Goal: Task Accomplishment & Management: Manage account settings

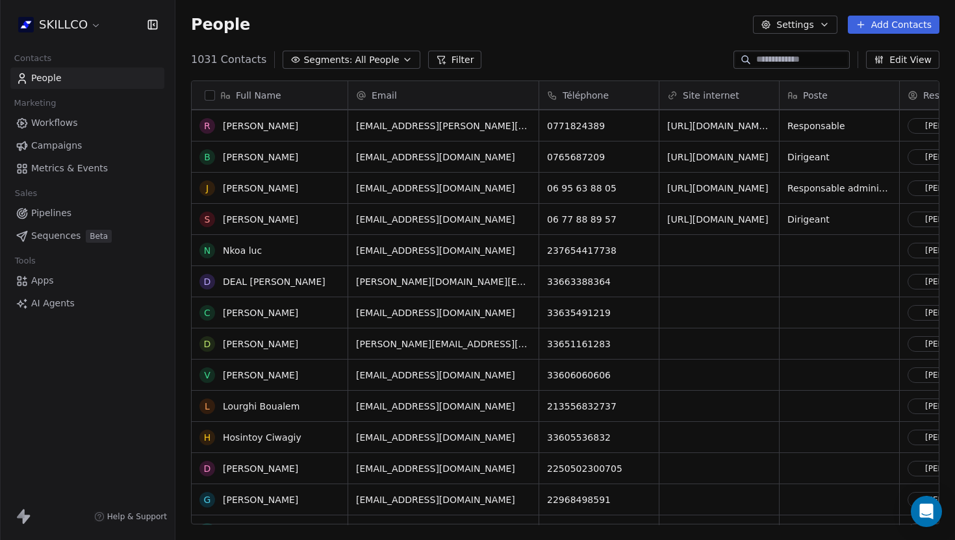
scroll to position [1551, 0]
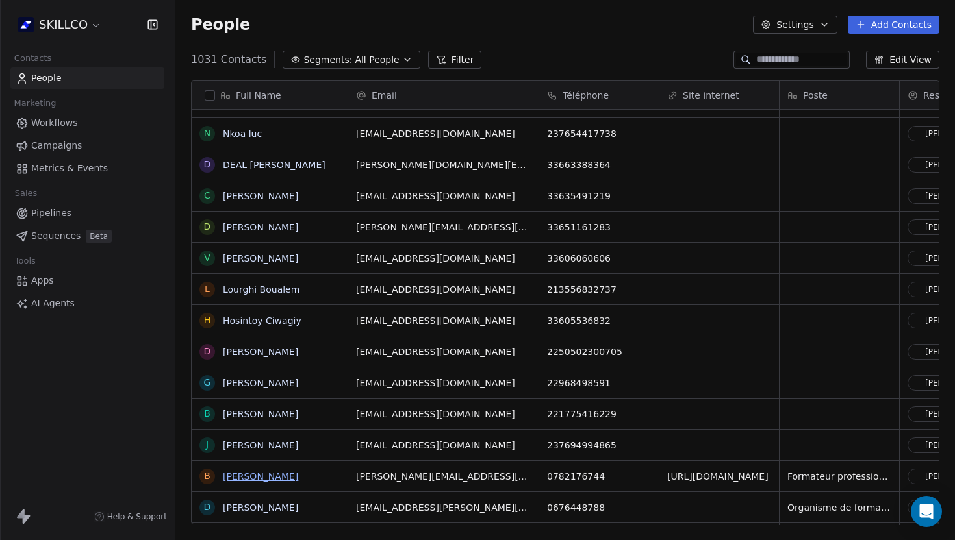
click at [272, 472] on link "[PERSON_NAME]" at bounding box center [260, 477] width 75 height 10
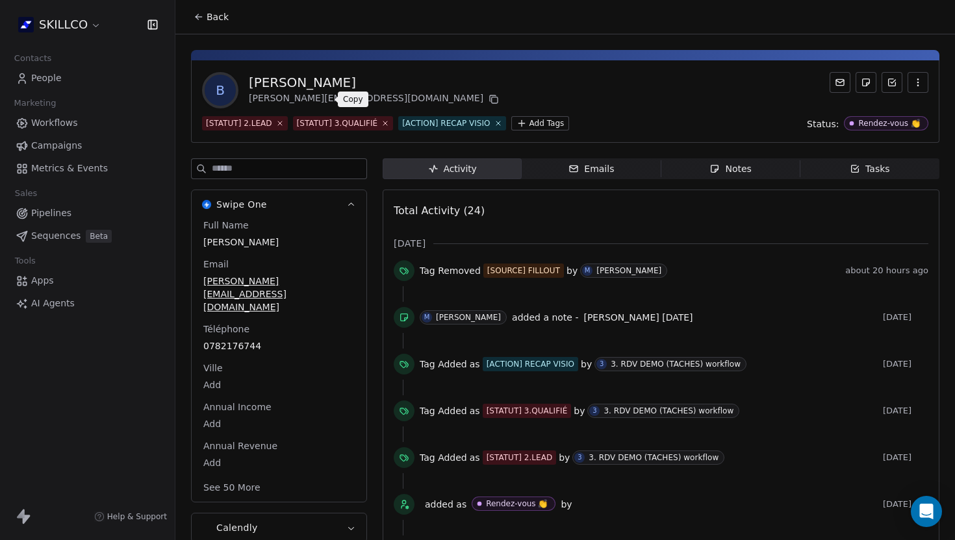
click at [488, 99] on icon at bounding box center [493, 99] width 10 height 10
click at [704, 166] on span "Notes Notes" at bounding box center [730, 168] width 139 height 21
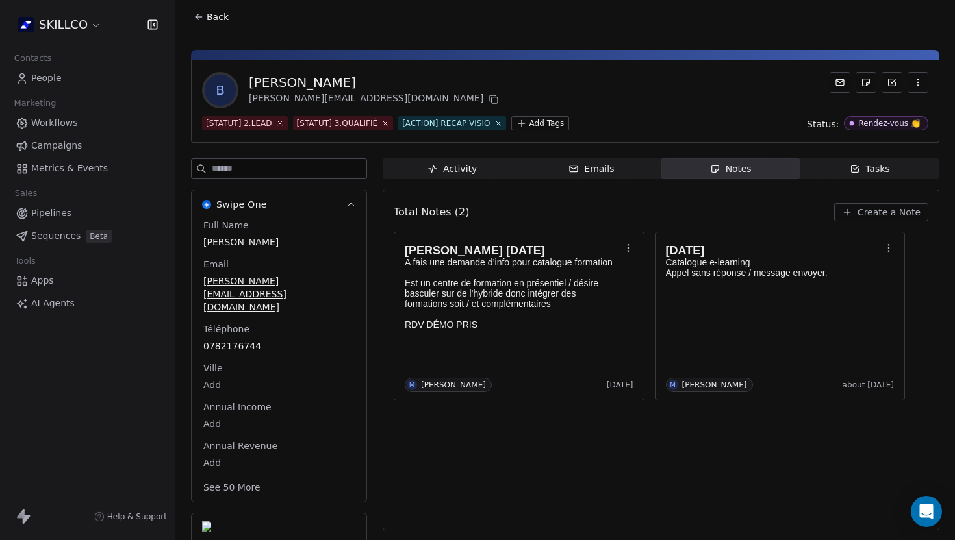
click at [872, 210] on span "Create a Note" at bounding box center [888, 212] width 63 height 13
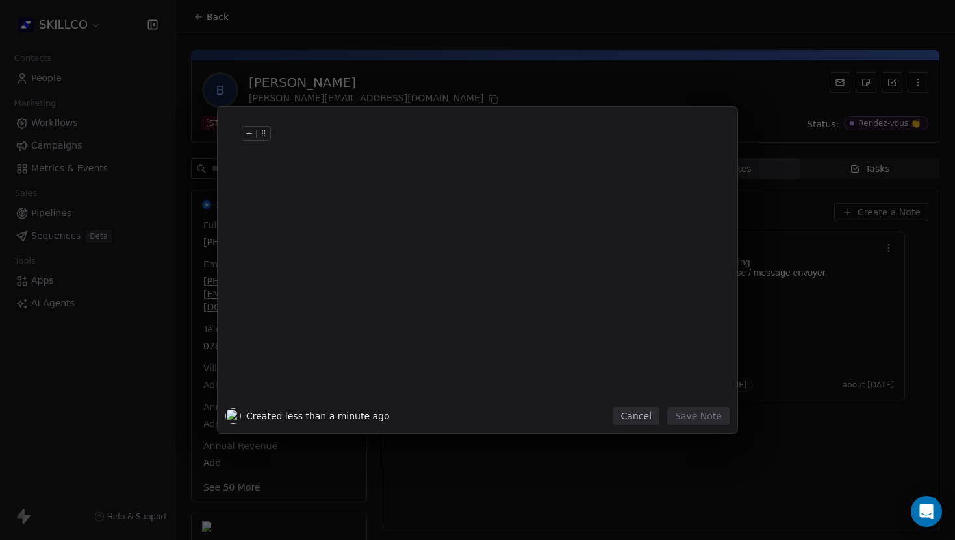
click at [287, 142] on div at bounding box center [497, 146] width 444 height 31
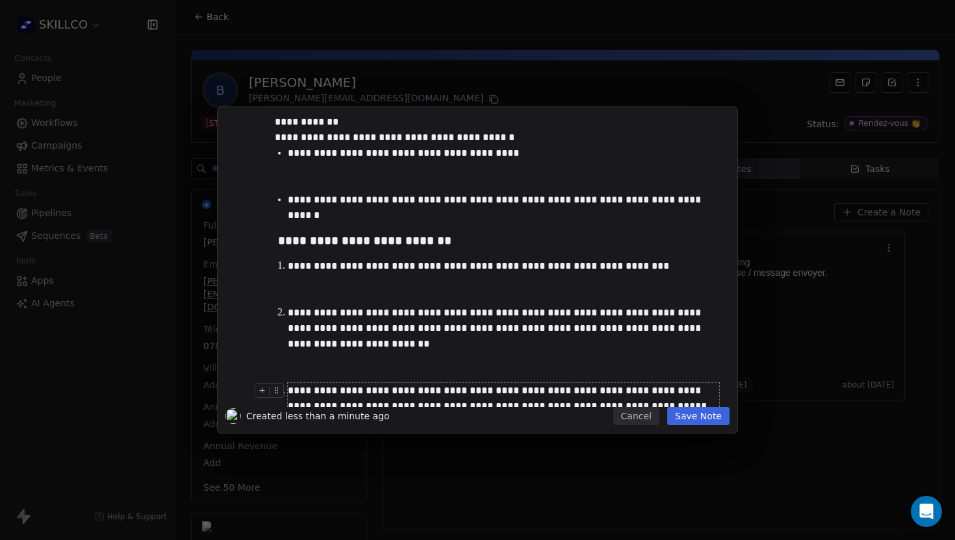
scroll to position [414, 0]
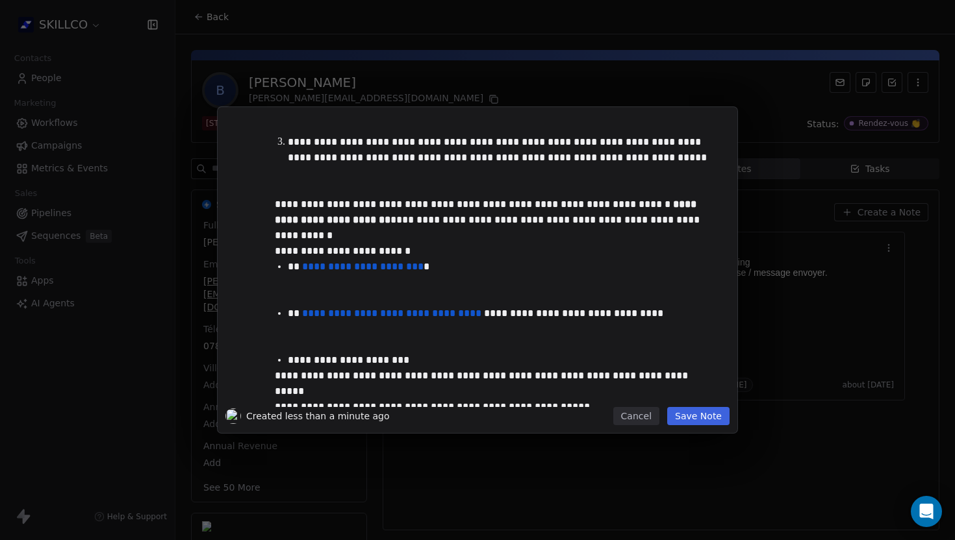
click at [689, 418] on button "Save Note" at bounding box center [698, 416] width 62 height 18
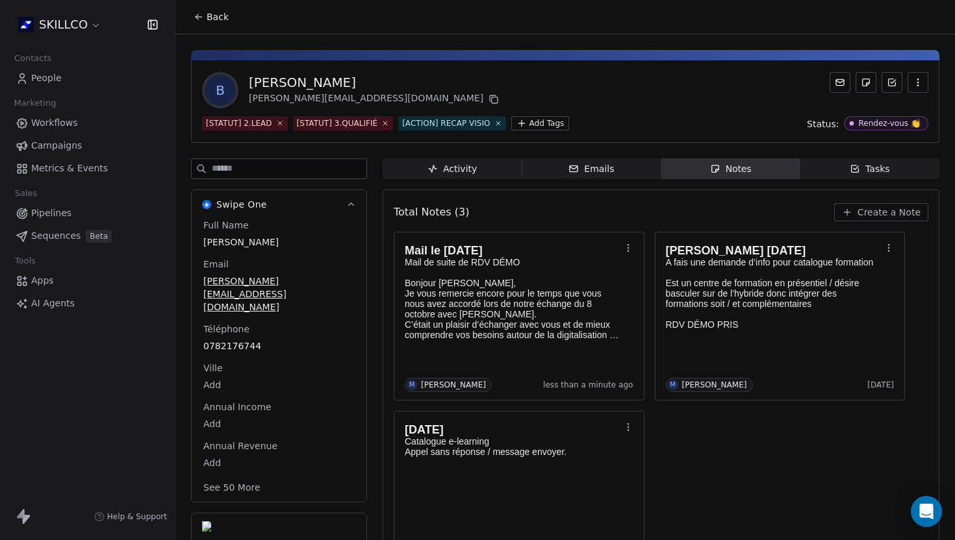
click at [860, 207] on button "Create a Note" at bounding box center [881, 212] width 94 height 18
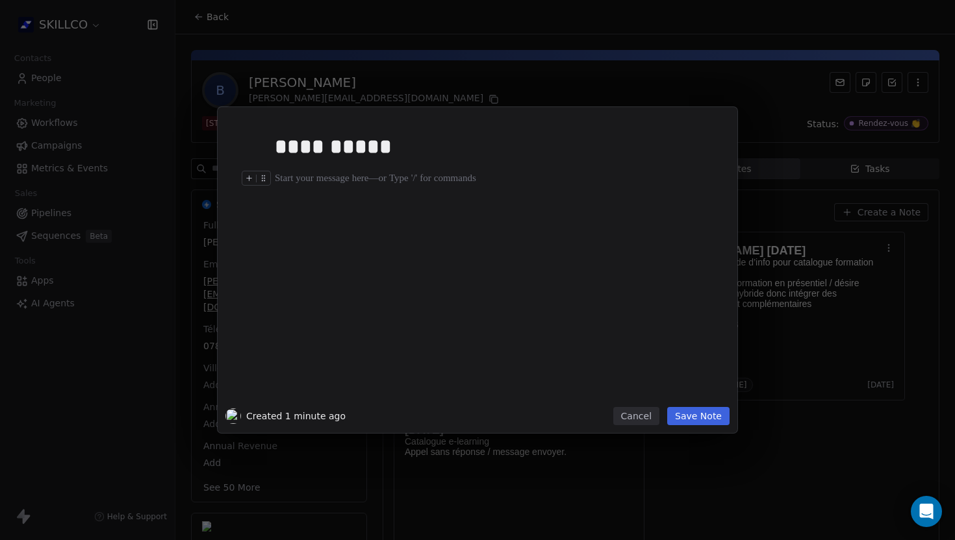
click at [299, 180] on div at bounding box center [497, 179] width 444 height 16
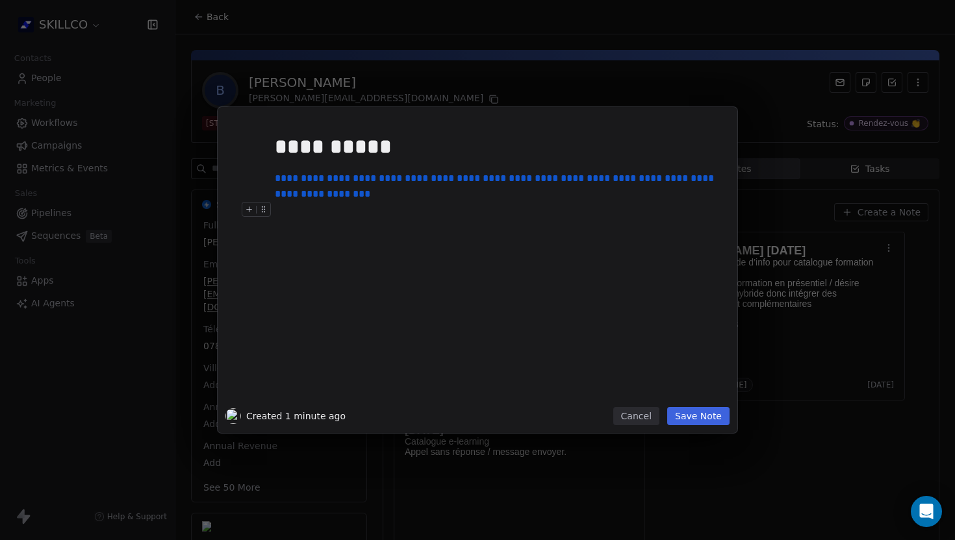
click at [702, 412] on button "Save Note" at bounding box center [698, 416] width 62 height 18
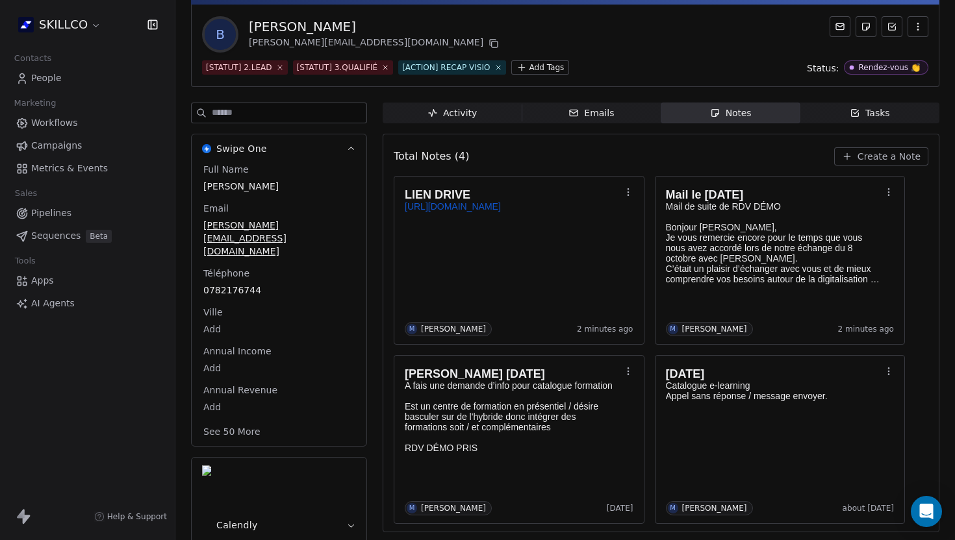
scroll to position [0, 0]
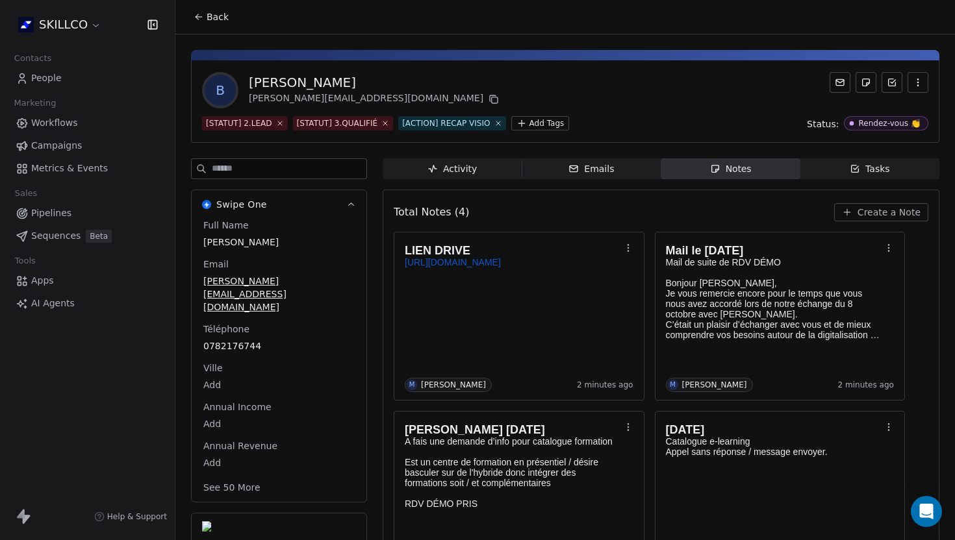
click at [198, 14] on icon at bounding box center [197, 15] width 3 height 3
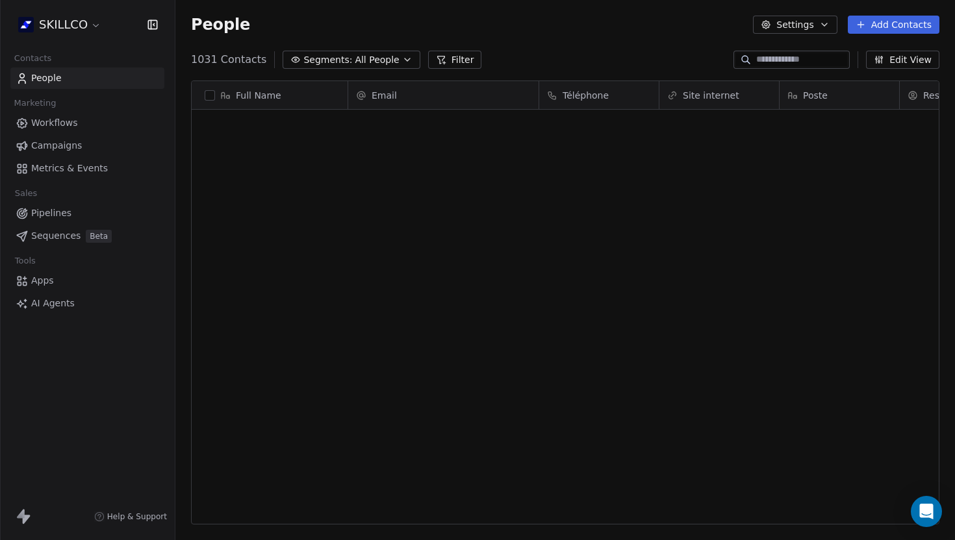
scroll to position [475, 779]
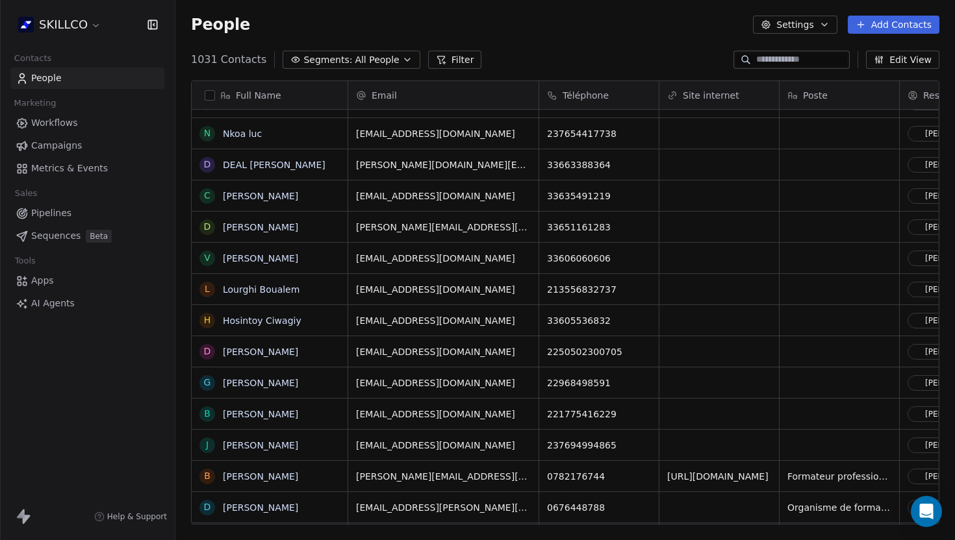
click at [756, 62] on input at bounding box center [801, 59] width 91 height 13
paste input "**********"
type input "**********"
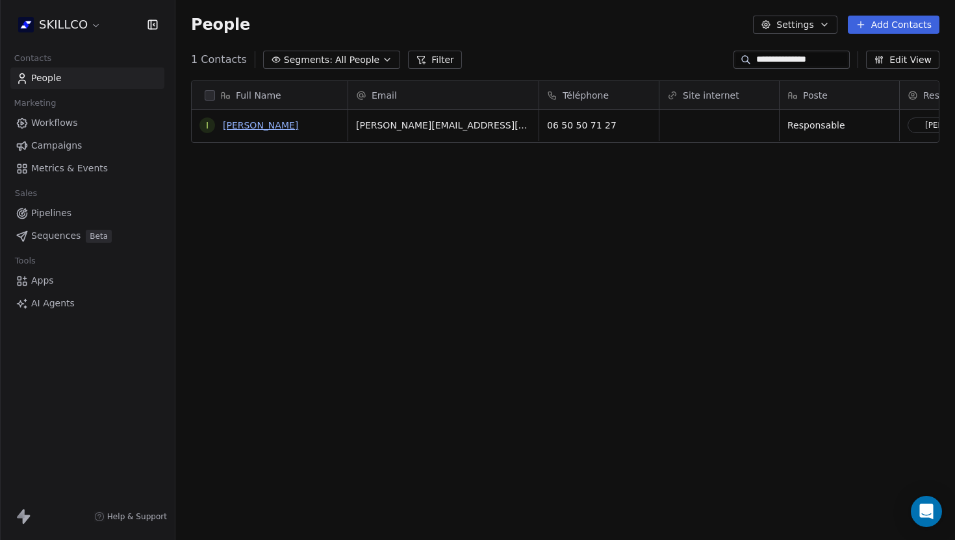
click at [225, 124] on link "[PERSON_NAME]" at bounding box center [260, 125] width 75 height 10
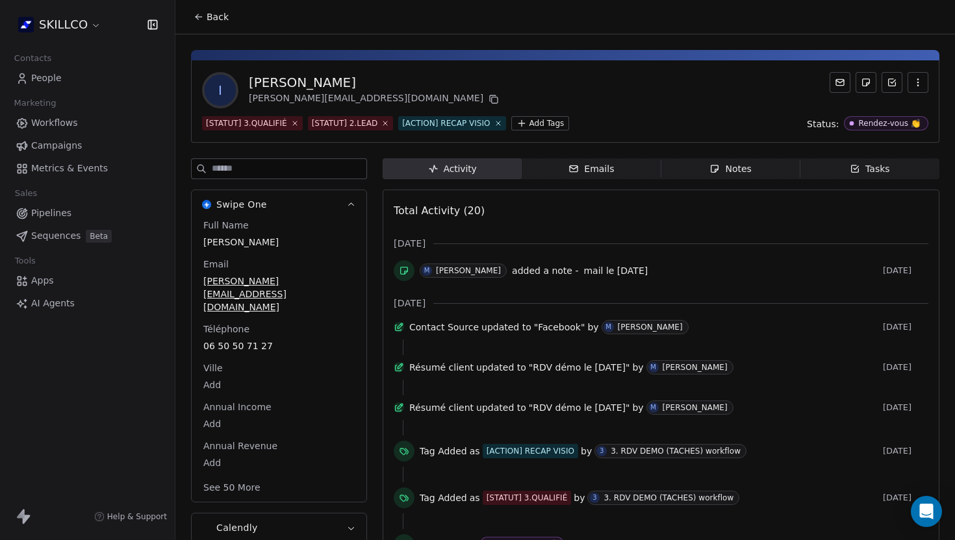
click at [719, 169] on icon "button" at bounding box center [714, 169] width 10 height 10
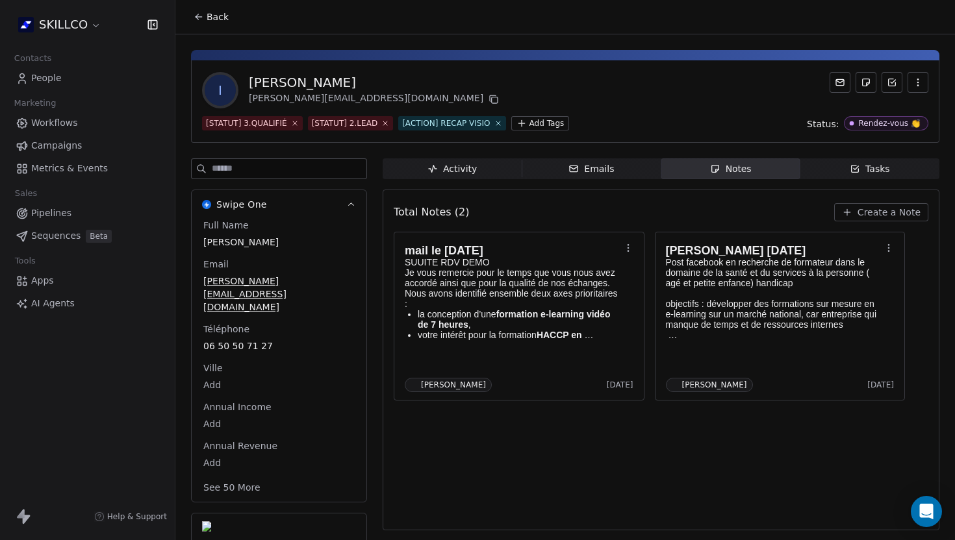
click at [440, 79] on div "I Idenne Vitiello [EMAIL_ADDRESS][DOMAIN_NAME]" at bounding box center [565, 90] width 726 height 36
click at [192, 12] on button "Back" at bounding box center [211, 16] width 51 height 23
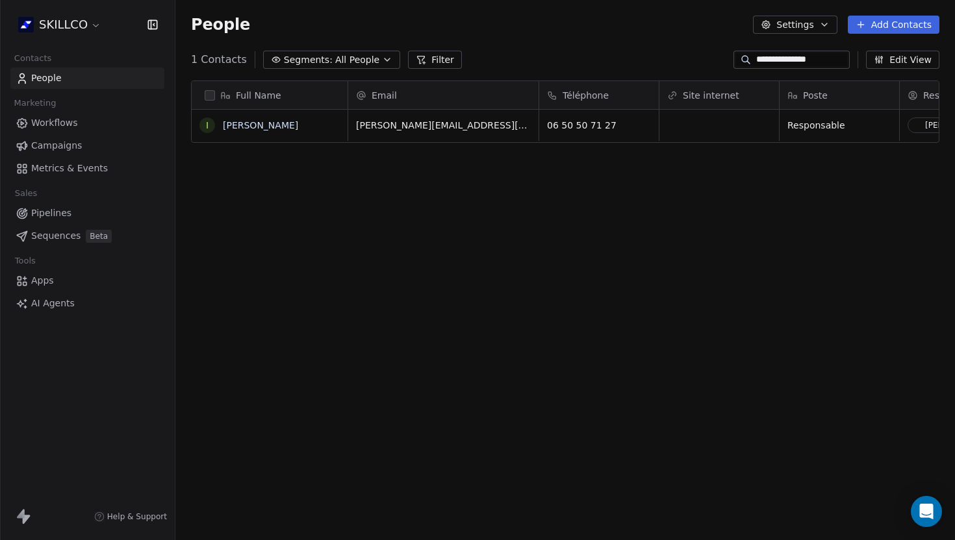
scroll to position [475, 779]
click at [813, 63] on input "**********" at bounding box center [801, 59] width 91 height 13
drag, startPoint x: 812, startPoint y: 61, endPoint x: 727, endPoint y: 53, distance: 84.8
click at [733, 53] on div "**********" at bounding box center [791, 60] width 116 height 18
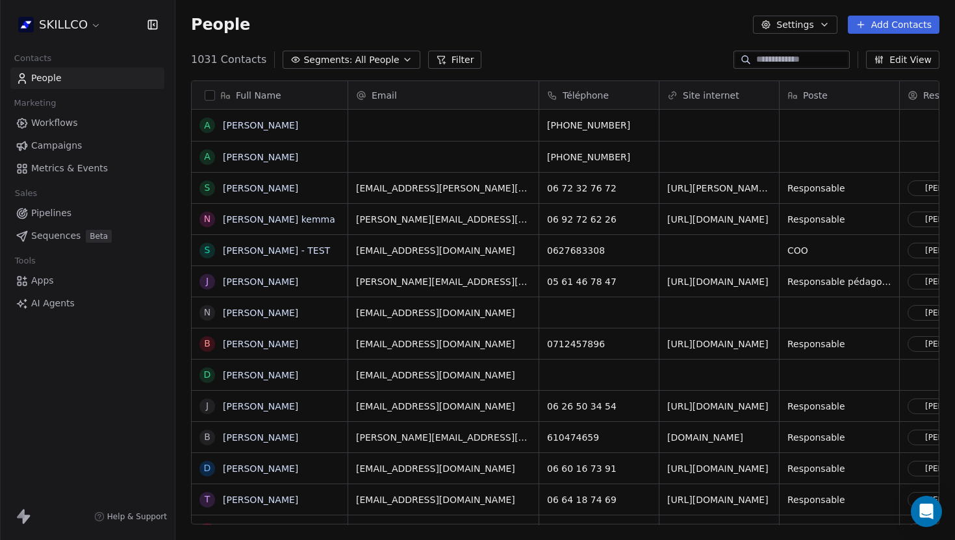
click at [535, 44] on div "People Settings Add Contacts" at bounding box center [564, 24] width 779 height 49
